Goal: Download file/media

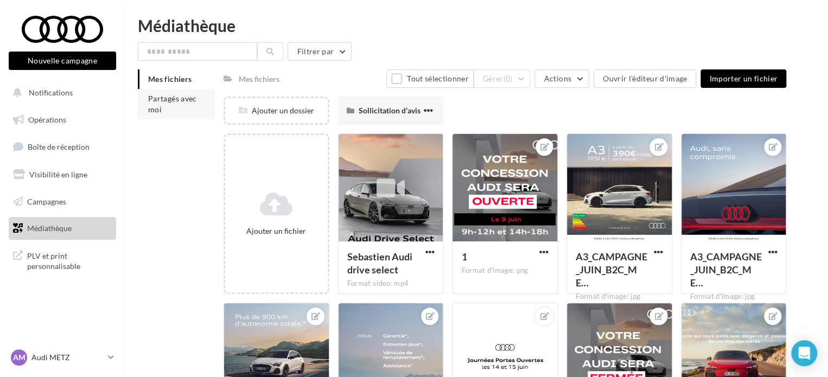
click at [155, 98] on span "Partagés avec moi" at bounding box center [172, 104] width 49 height 20
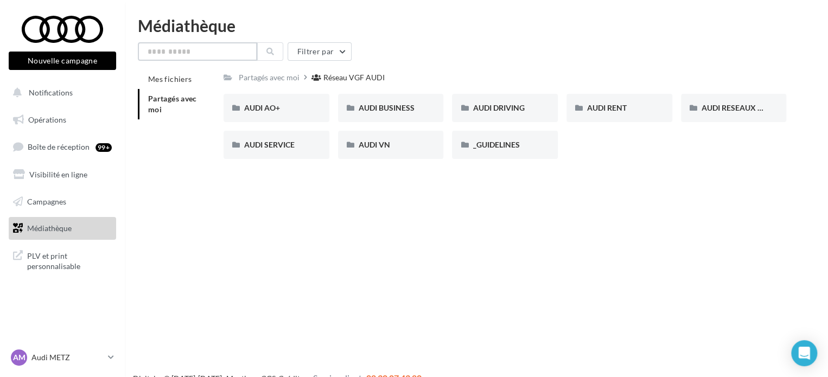
click at [176, 47] on input "text" at bounding box center [197, 51] width 119 height 18
type input "*"
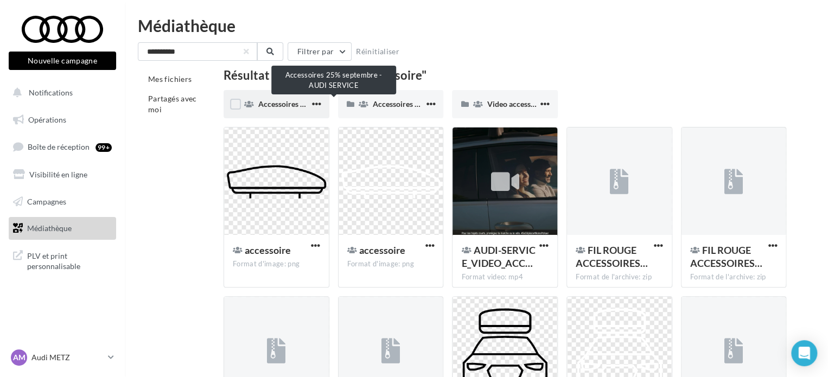
click at [282, 104] on span "Accessoires 25% septembre - AUDI SERVICE" at bounding box center [333, 103] width 150 height 9
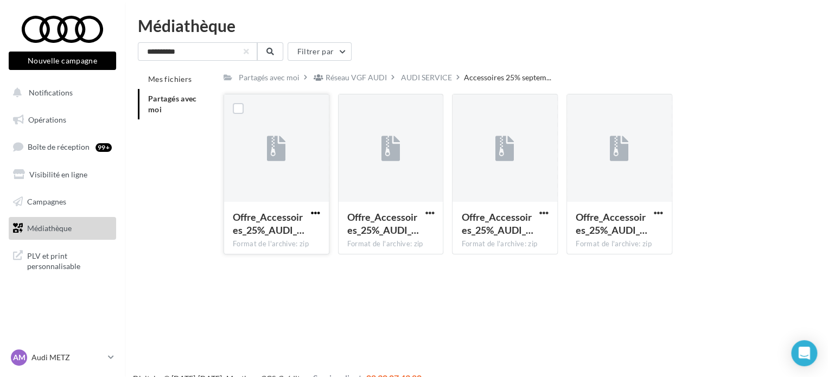
click at [315, 212] on span "button" at bounding box center [315, 212] width 9 height 9
click at [289, 233] on button "Télécharger" at bounding box center [268, 234] width 109 height 28
click at [430, 213] on span "button" at bounding box center [429, 212] width 9 height 9
click at [410, 232] on button "Télécharger" at bounding box center [382, 234] width 109 height 28
click at [418, 78] on div "AUDI SERVICE" at bounding box center [426, 77] width 51 height 11
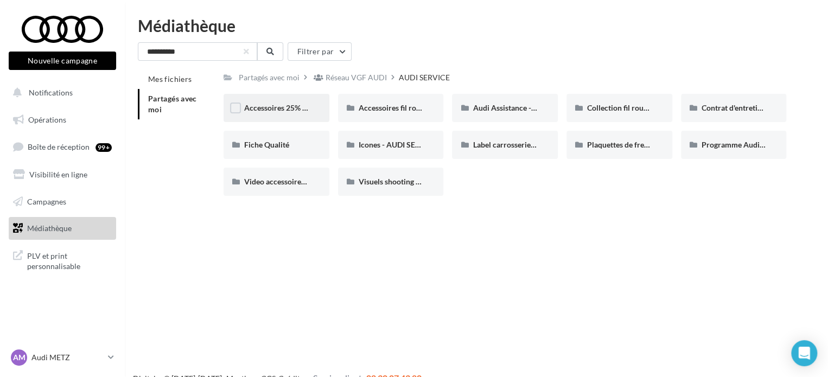
click at [288, 114] on div "Accessoires 25% septembre - AUDI SERVICE" at bounding box center [277, 108] width 106 height 28
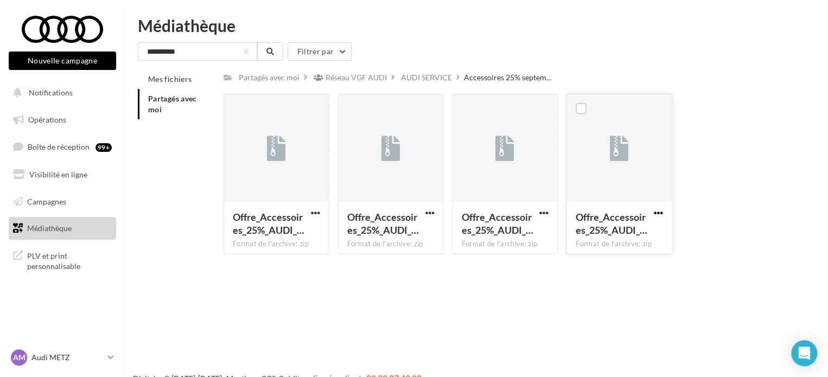
click at [654, 213] on span "button" at bounding box center [658, 212] width 9 height 9
click at [623, 232] on button "Télécharger" at bounding box center [611, 234] width 109 height 28
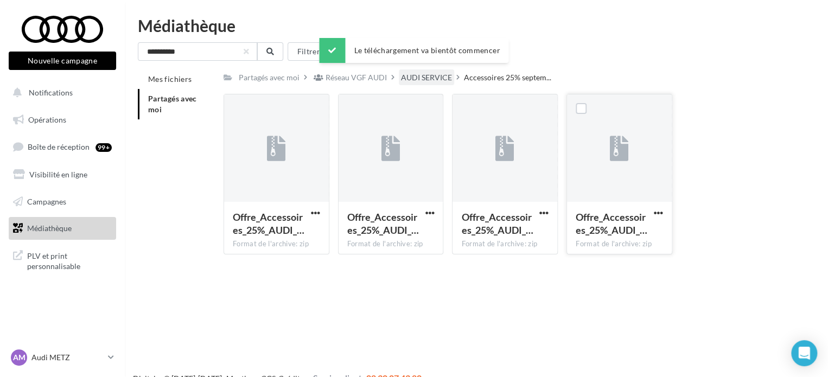
click at [419, 72] on div "AUDI SERVICE" at bounding box center [426, 77] width 55 height 16
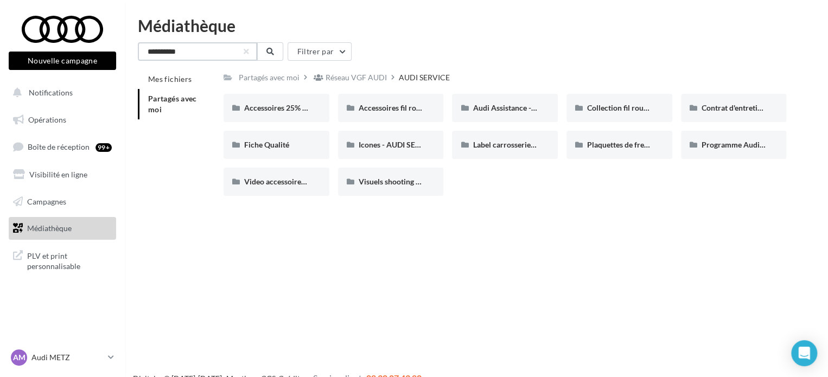
click at [193, 55] on input "**********" at bounding box center [197, 51] width 119 height 18
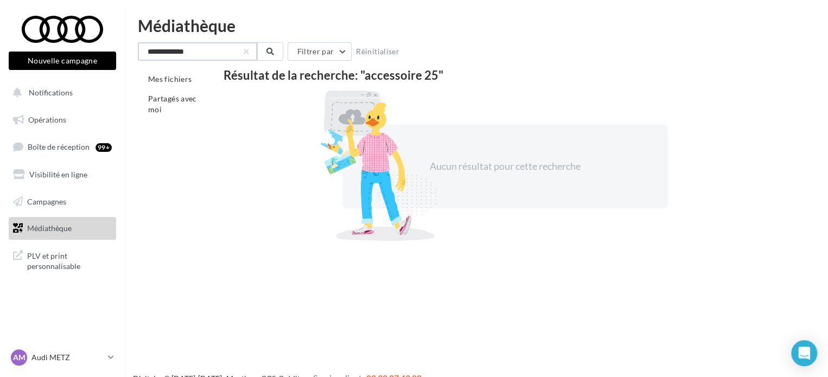
click at [184, 50] on input "**********" at bounding box center [197, 51] width 119 height 18
click at [185, 50] on input "**********" at bounding box center [197, 51] width 119 height 18
type input "**********"
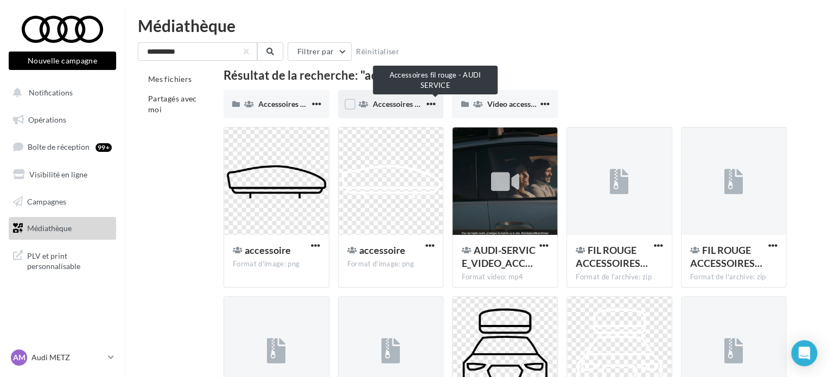
click at [403, 102] on span "Accessoires fil rouge - AUDI SERVICE" at bounding box center [436, 103] width 126 height 9
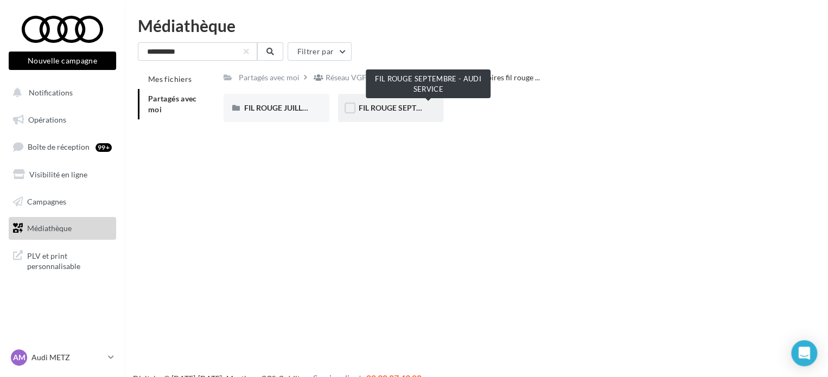
click at [410, 107] on span "FIL ROUGE SEPTEMBRE - AUDI SERVICE" at bounding box center [428, 107] width 139 height 9
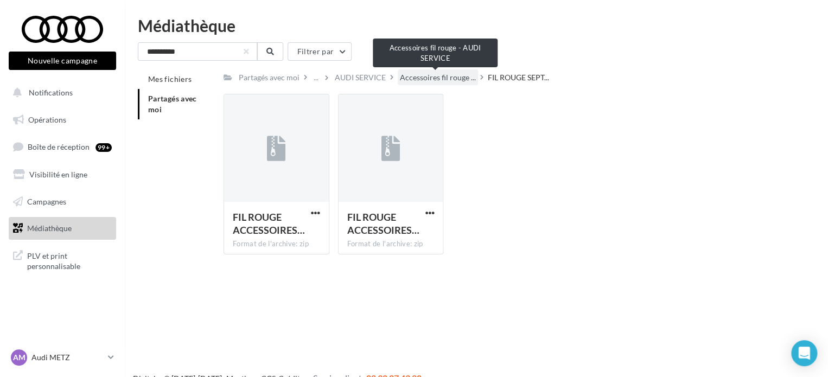
click at [435, 75] on span "Accessoires fil rouge ..." at bounding box center [438, 77] width 76 height 11
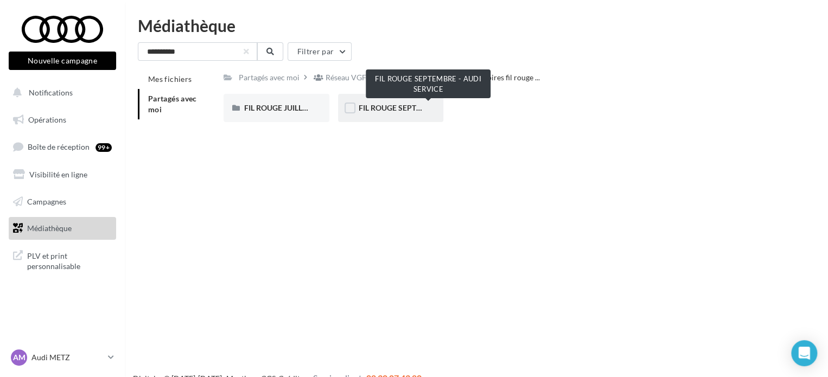
click at [398, 106] on span "FIL ROUGE SEPTEMBRE - AUDI SERVICE" at bounding box center [428, 107] width 139 height 9
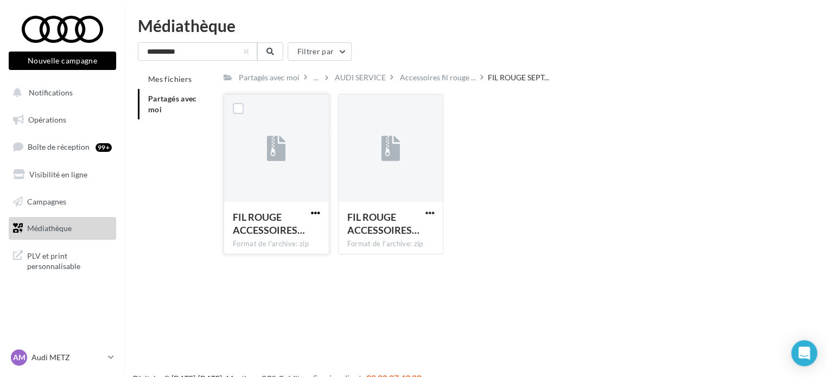
click at [316, 214] on span "button" at bounding box center [315, 212] width 9 height 9
click at [292, 232] on button "Télécharger" at bounding box center [268, 234] width 109 height 28
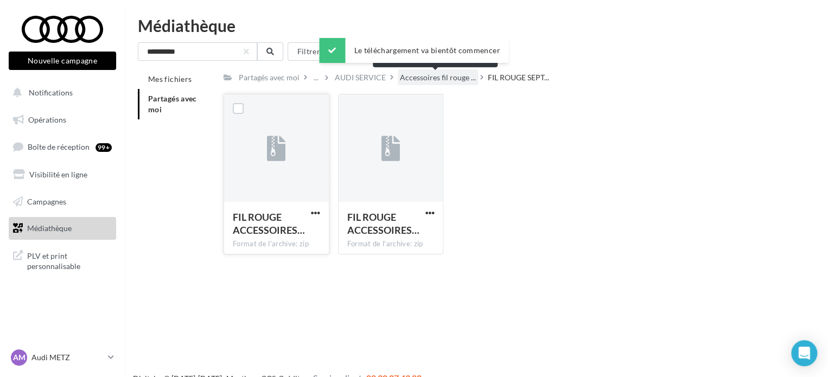
click at [435, 81] on span "Accessoires fil rouge ..." at bounding box center [438, 77] width 76 height 11
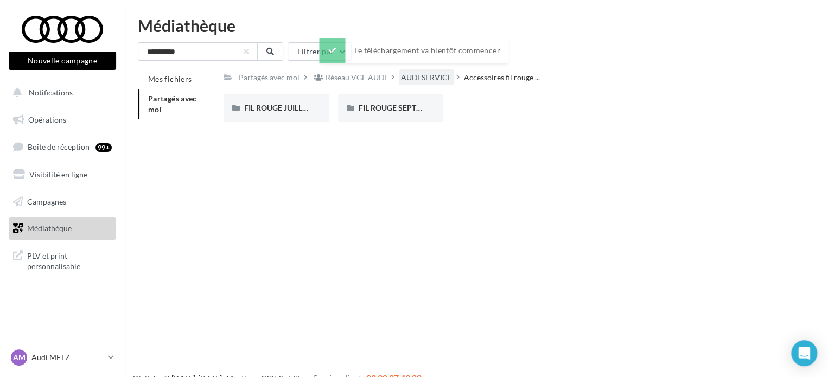
click at [436, 73] on div "AUDI SERVICE" at bounding box center [426, 77] width 51 height 11
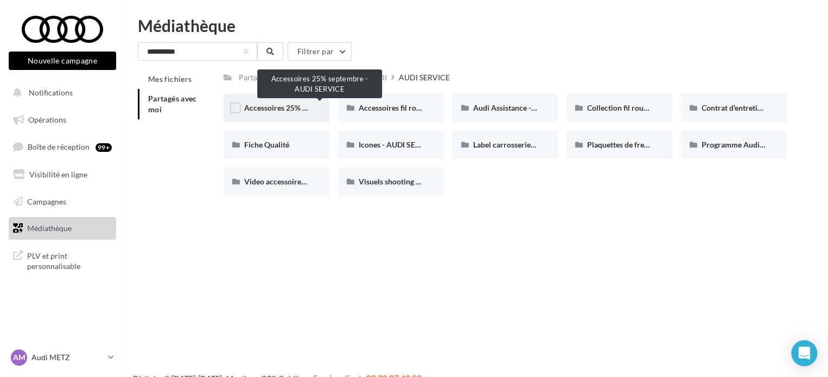
click at [276, 110] on span "Accessoires 25% septembre - AUDI SERVICE" at bounding box center [319, 107] width 150 height 9
